Goal: Find specific fact

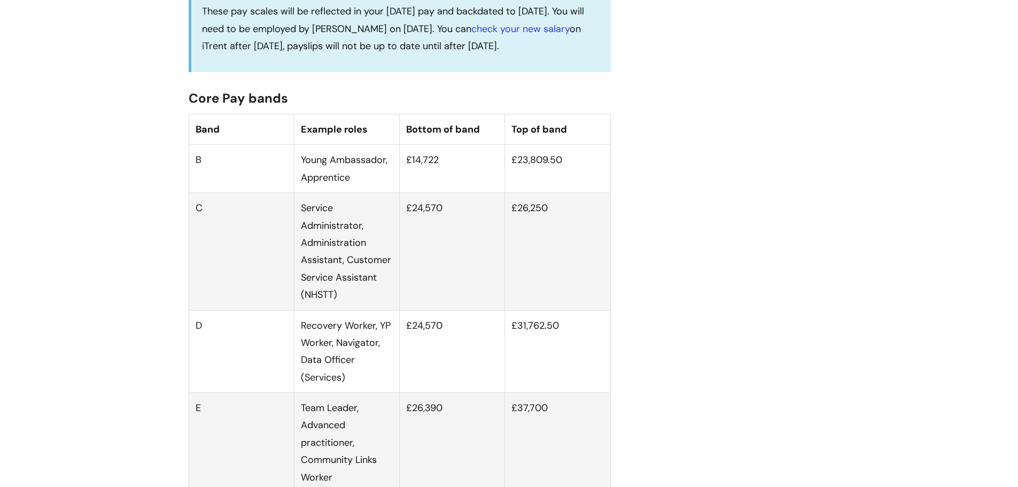
scroll to position [641, 0]
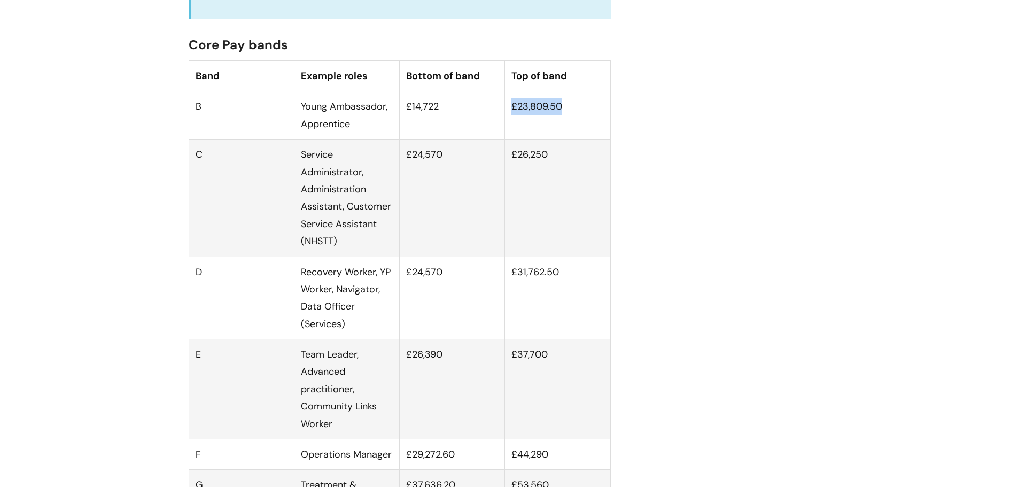
drag, startPoint x: 569, startPoint y: 119, endPoint x: 506, endPoint y: 121, distance: 63.1
click at [506, 121] on td "£23,809.50" at bounding box center [557, 115] width 105 height 48
copy td "£23,809.50"
click at [454, 118] on td "£14,722" at bounding box center [452, 115] width 105 height 48
click at [409, 116] on td "£14,722" at bounding box center [452, 115] width 105 height 48
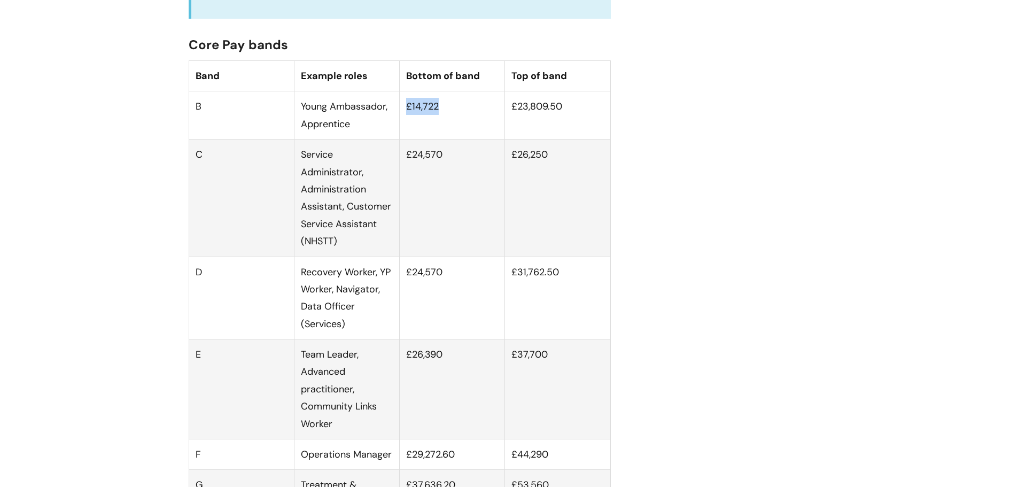
drag, startPoint x: 406, startPoint y: 118, endPoint x: 439, endPoint y: 114, distance: 33.3
click at [439, 114] on td "£14,722" at bounding box center [452, 115] width 105 height 48
copy td "£14,722"
